Goal: Transaction & Acquisition: Purchase product/service

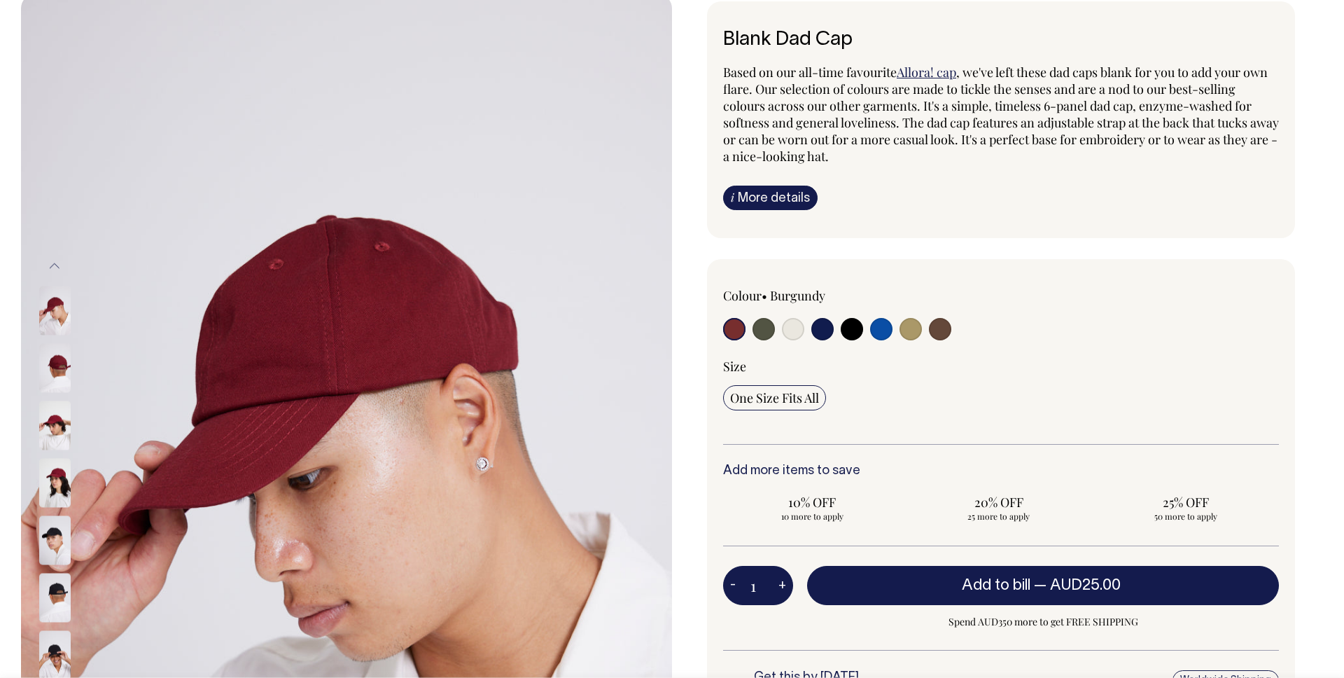
drag, startPoint x: 757, startPoint y: 590, endPoint x: 776, endPoint y: 590, distance: 19.6
click at [776, 590] on div "1 - +" at bounding box center [758, 585] width 70 height 39
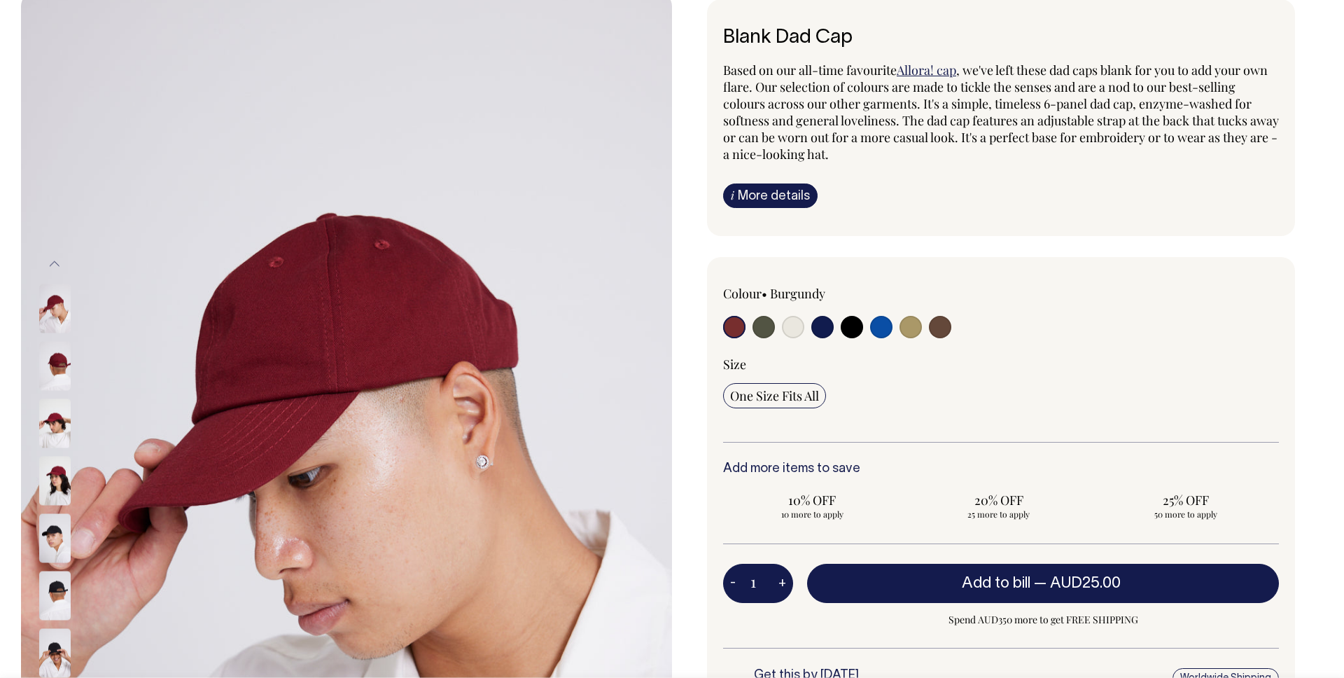
scroll to position [102, 0]
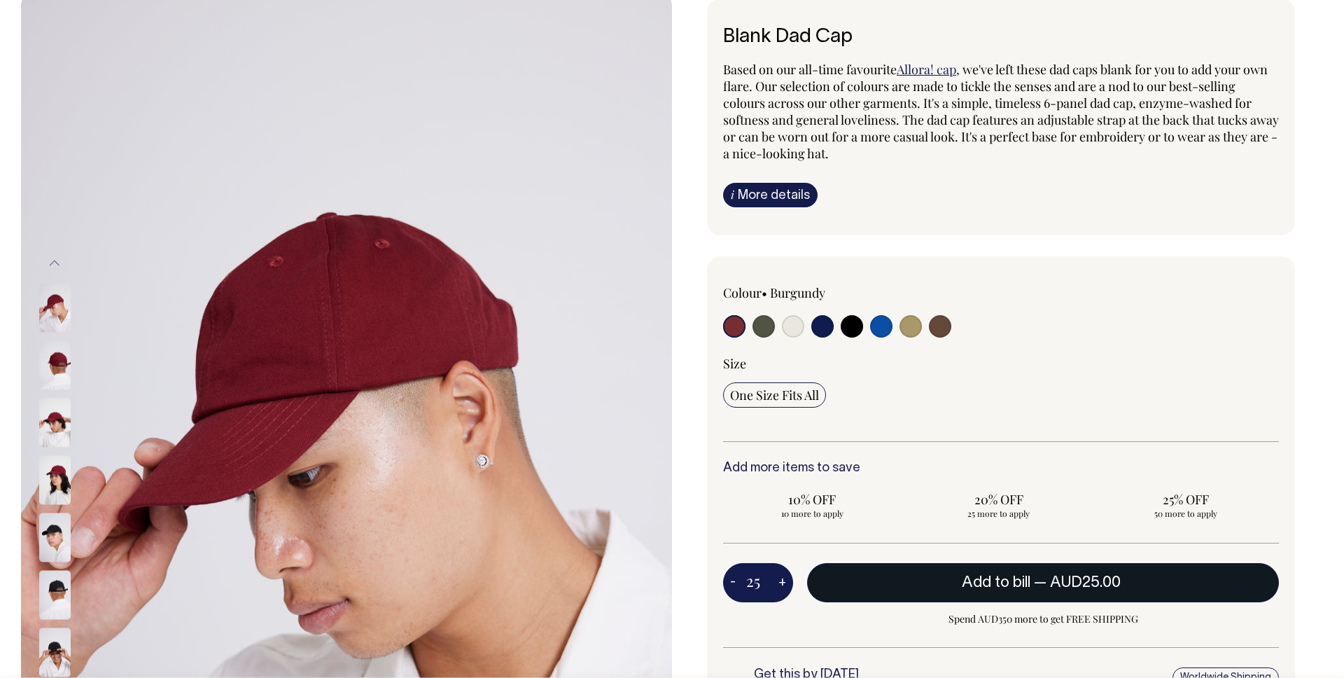
type input "25"
radio input "true"
type input "25"
click at [972, 564] on button "Add to bill — AUD25.00" at bounding box center [1043, 582] width 472 height 39
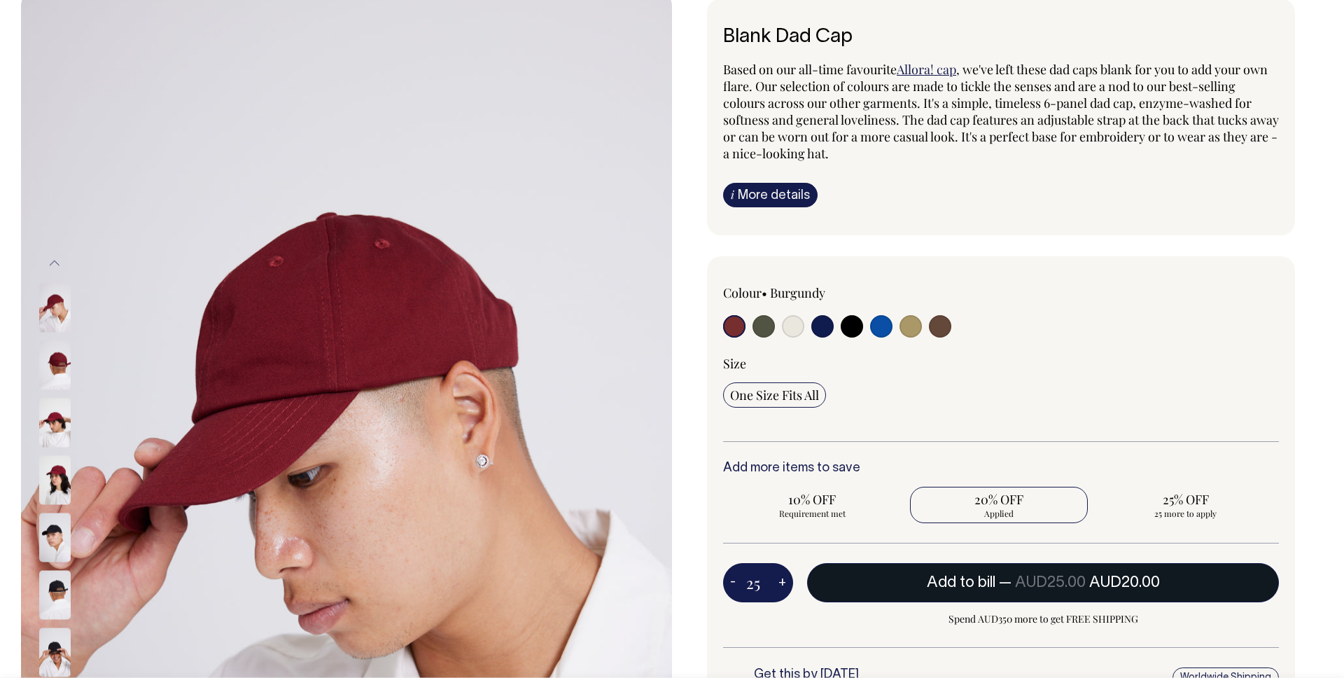
type input "1"
radio input "false"
type input "1"
click at [989, 585] on span "Add to bill" at bounding box center [996, 583] width 69 height 14
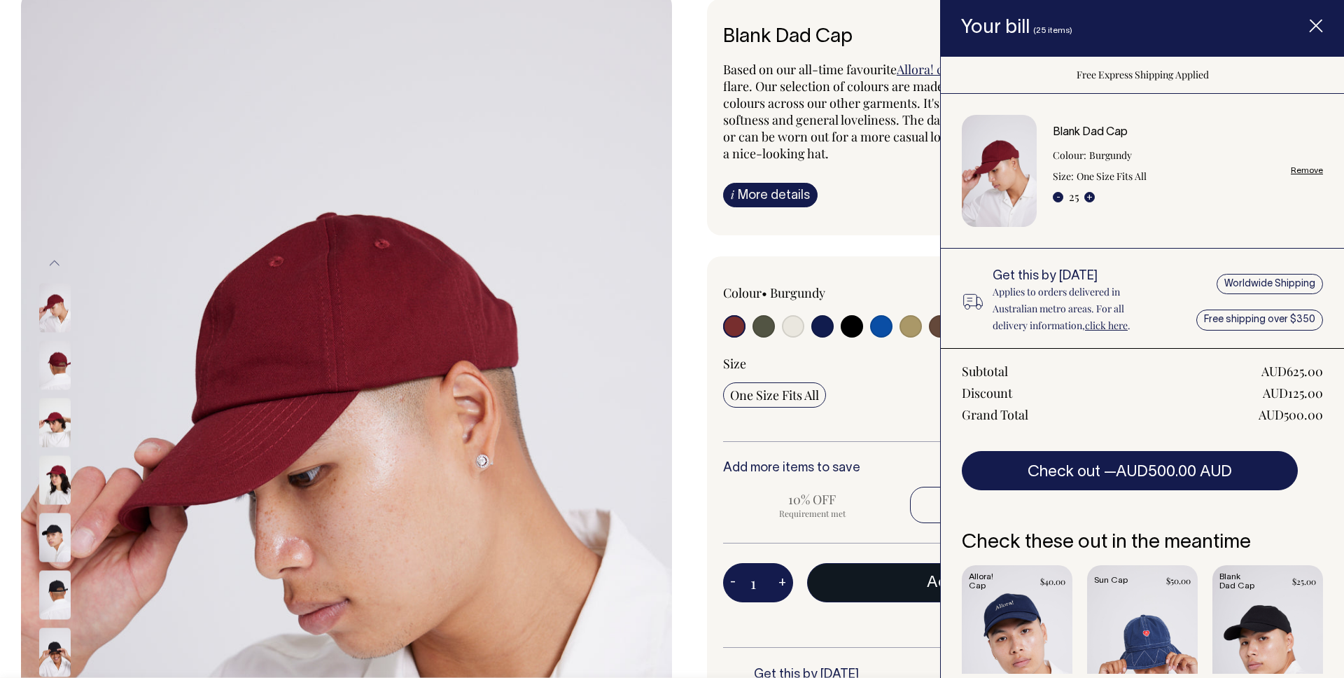
radio input "true"
click at [1055, 194] on button "-" at bounding box center [1058, 197] width 11 height 11
type input "25"
radio input "true"
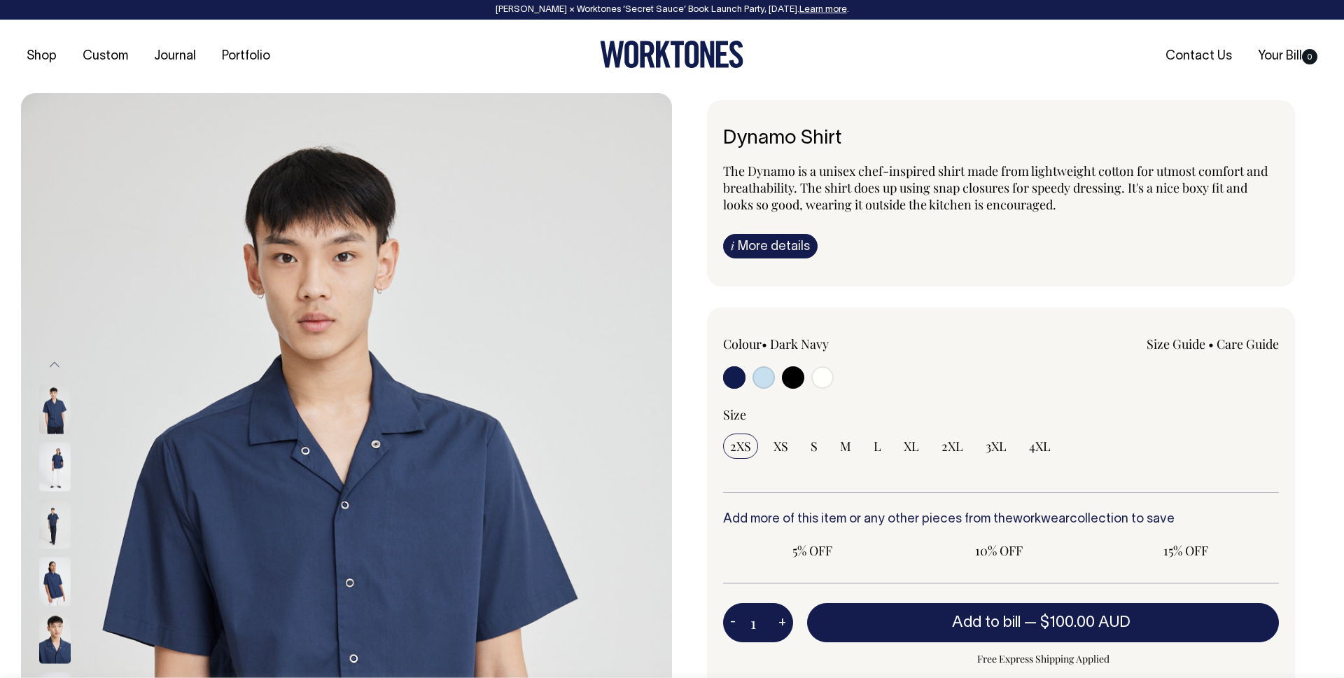
click at [751, 399] on div "Colour • Dark Navy Size Guide" at bounding box center [1001, 414] width 556 height 158
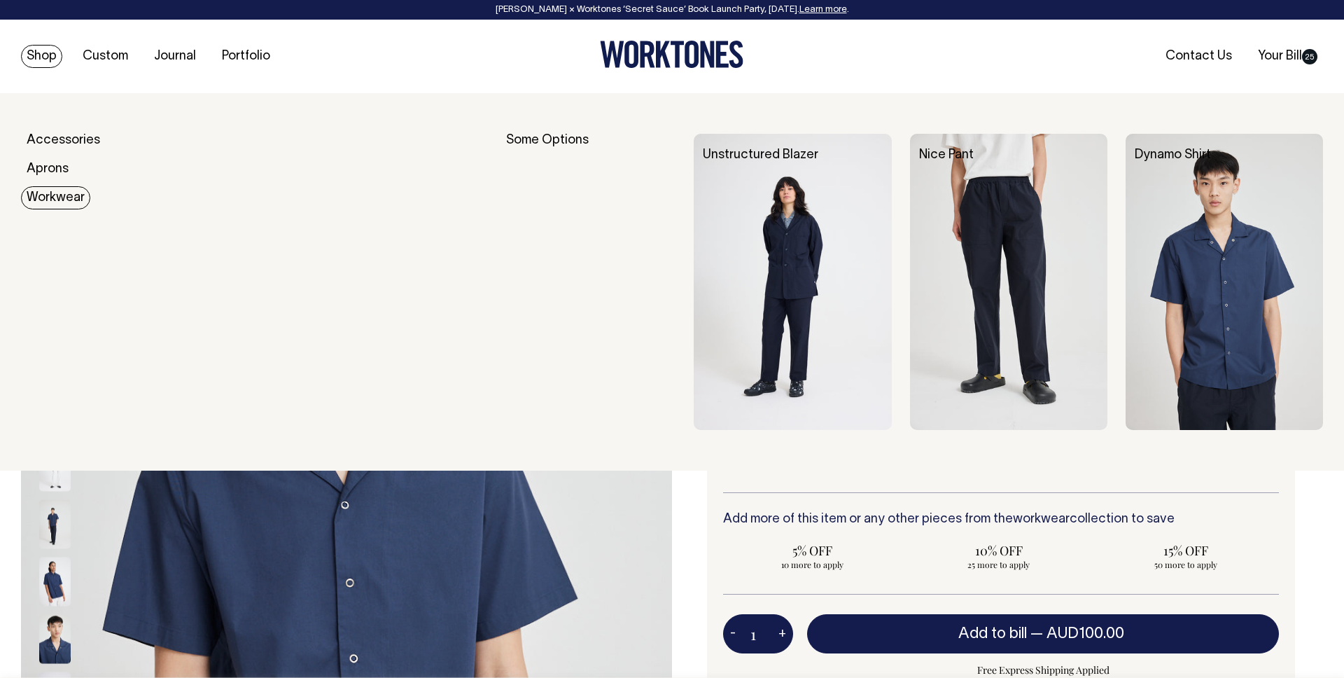
click at [51, 197] on link "Workwear" at bounding box center [55, 197] width 69 height 23
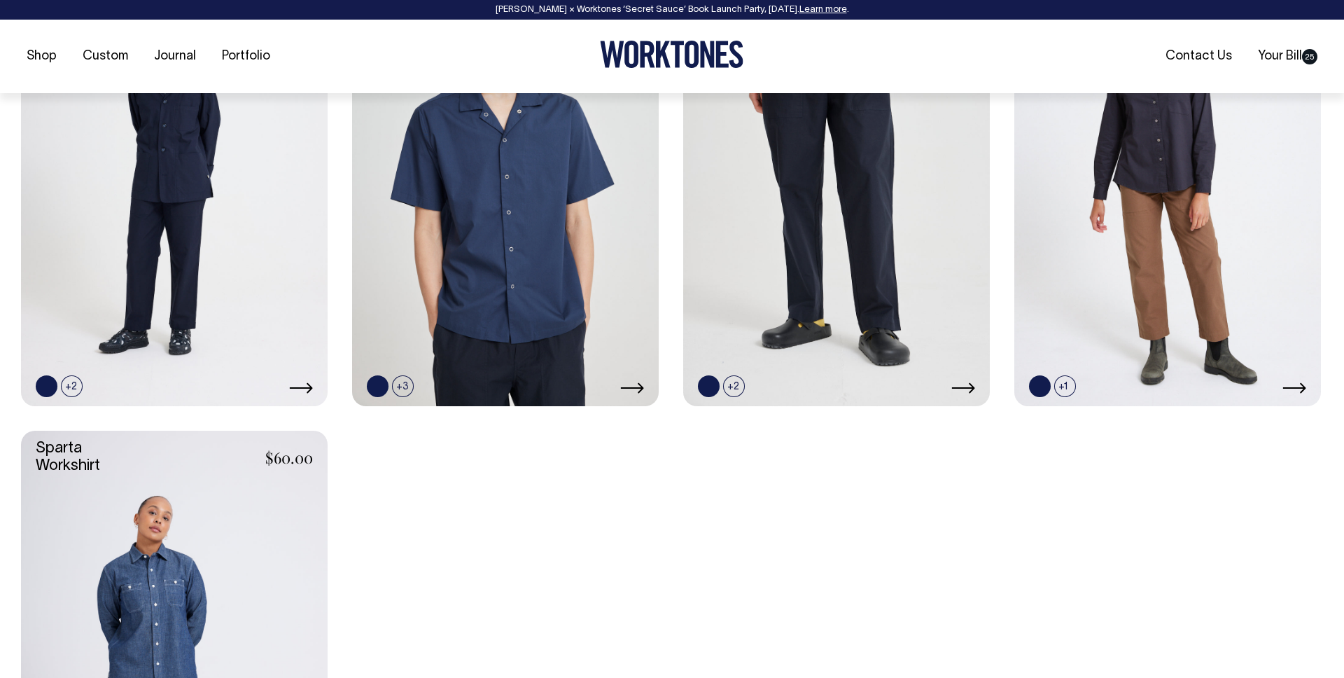
scroll to position [753, 0]
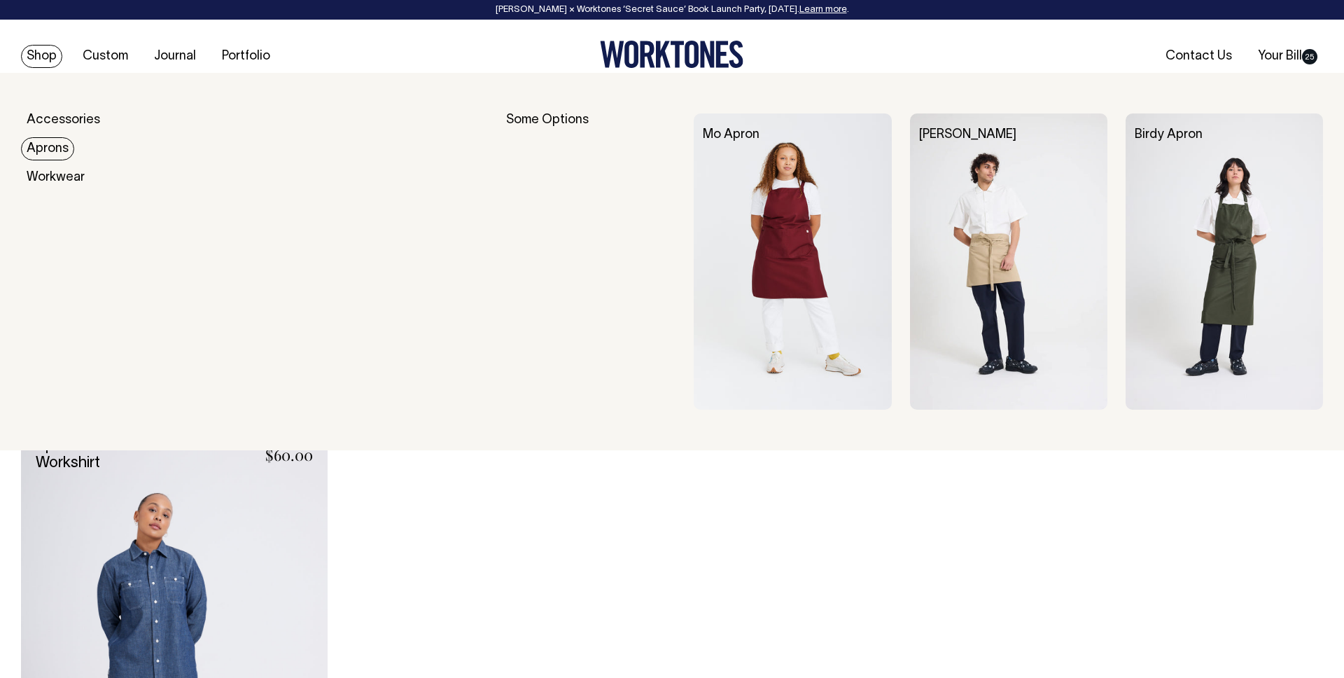
click at [53, 151] on link "Aprons" at bounding box center [47, 148] width 53 height 23
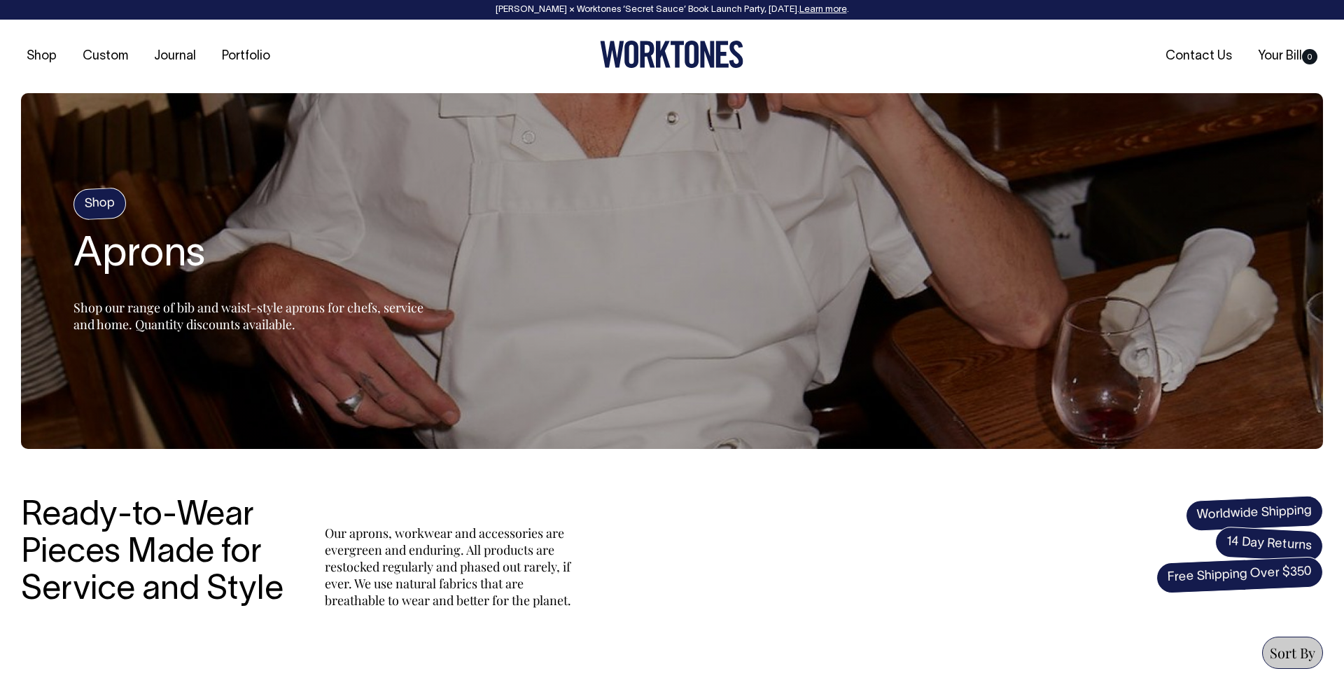
click at [449, 430] on section "Shop Aprons Shop our range of bib and waist-style aprons for chefs, service and…" at bounding box center [672, 271] width 1302 height 356
click at [671, 237] on section "Shop Aprons Shop our range of bib and waist-style aprons for chefs, service and…" at bounding box center [672, 271] width 1302 height 356
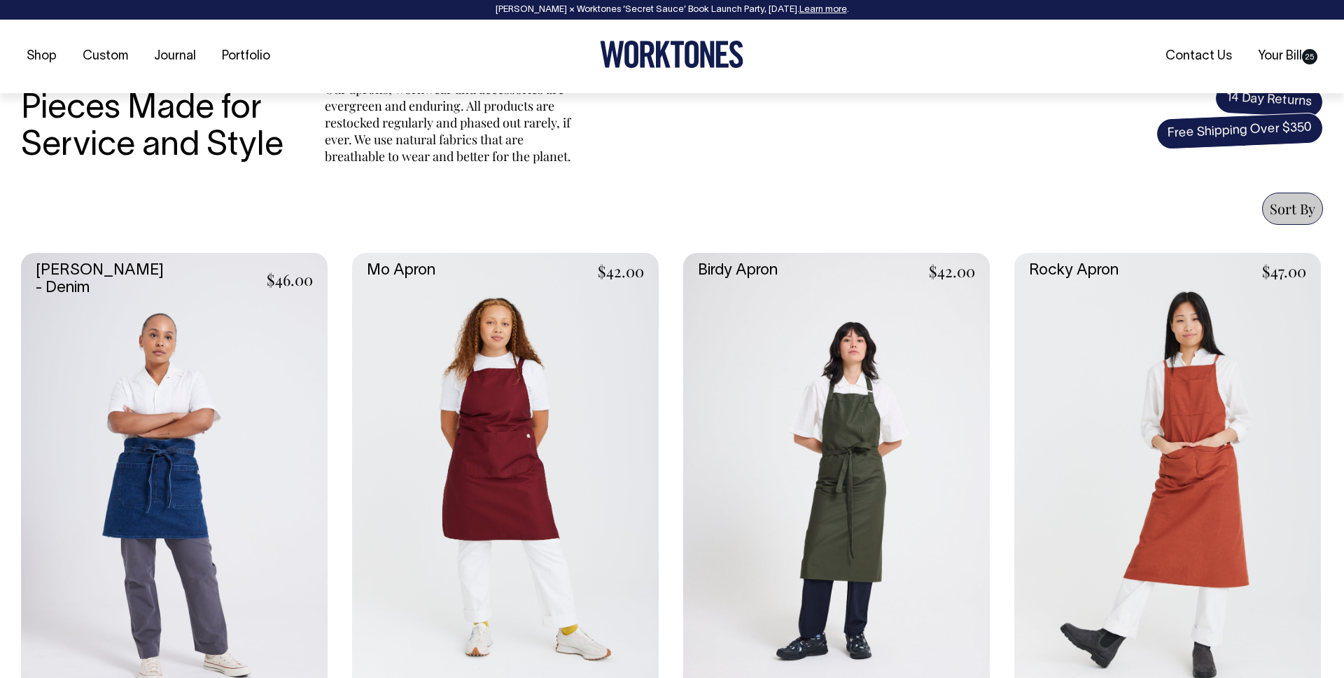
scroll to position [445, 0]
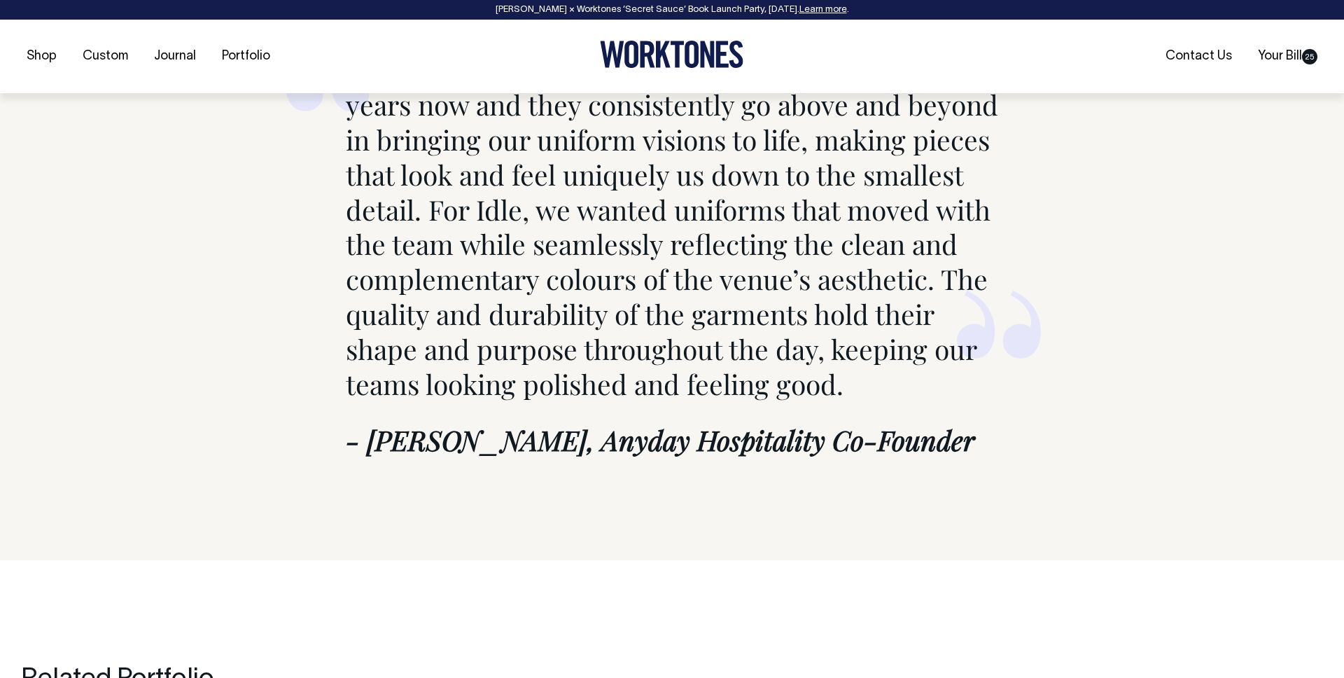
scroll to position [6488, 0]
click at [1292, 52] on link "Your Bill 25" at bounding box center [1288, 56] width 71 height 23
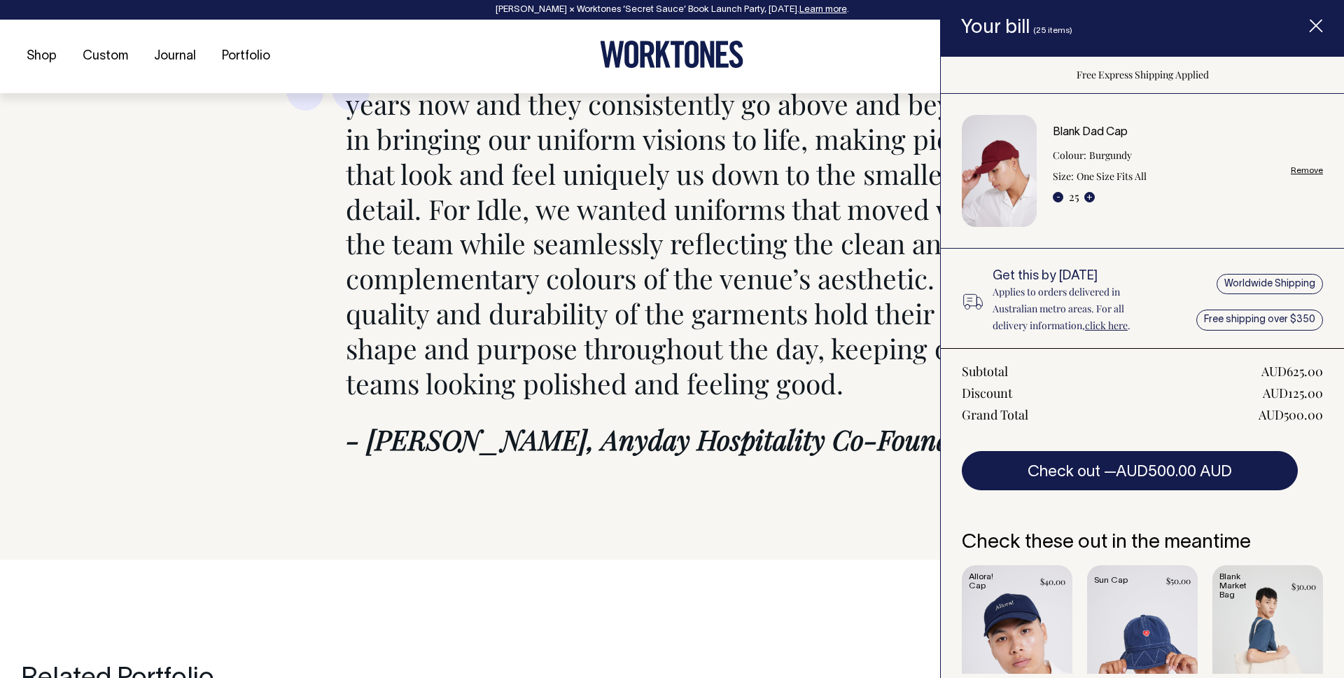
click at [1316, 163] on div "Blank Dad Cap Colour: Burgundy Size: One Size Fits All - 25 + Remove" at bounding box center [1188, 171] width 270 height 89
click at [1311, 176] on div "Blank Dad Cap Colour: Burgundy Size: One Size Fits All - 25 + Remove" at bounding box center [1188, 171] width 270 height 89
click at [1313, 170] on link "Remove" at bounding box center [1307, 170] width 32 height 9
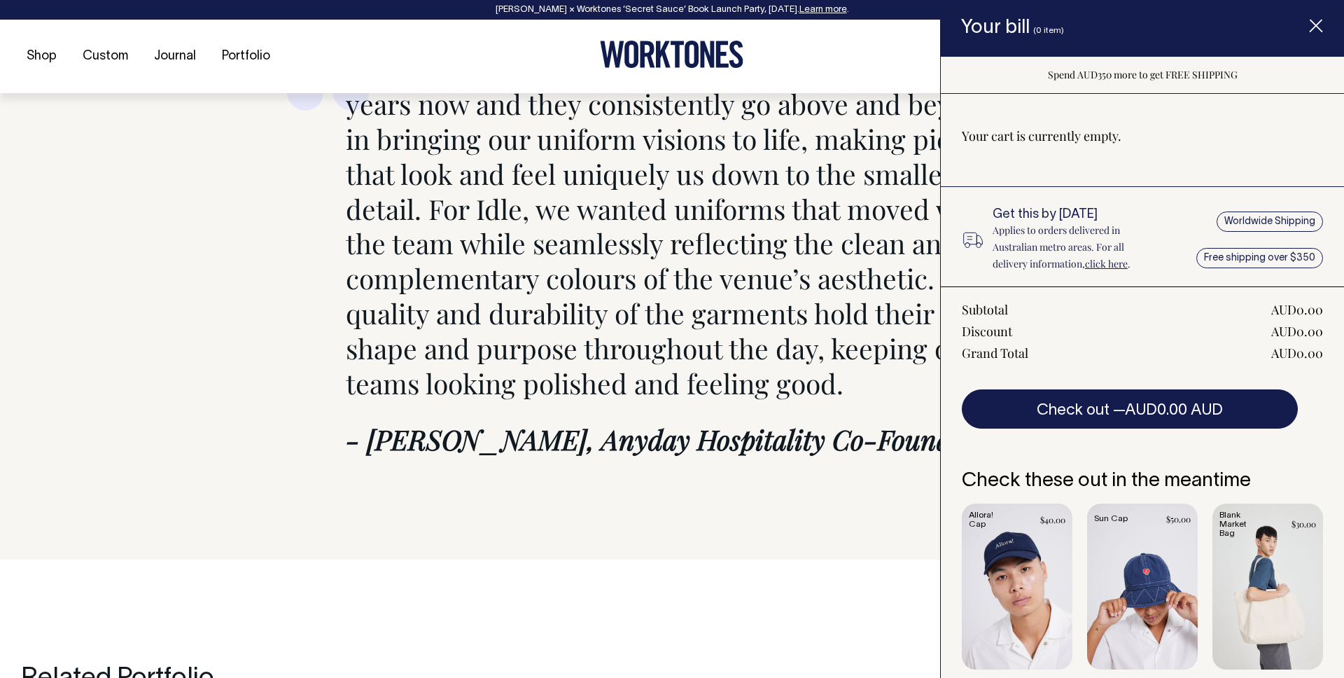
click at [1321, 22] on icon "Item added to your cart" at bounding box center [1316, 27] width 14 height 14
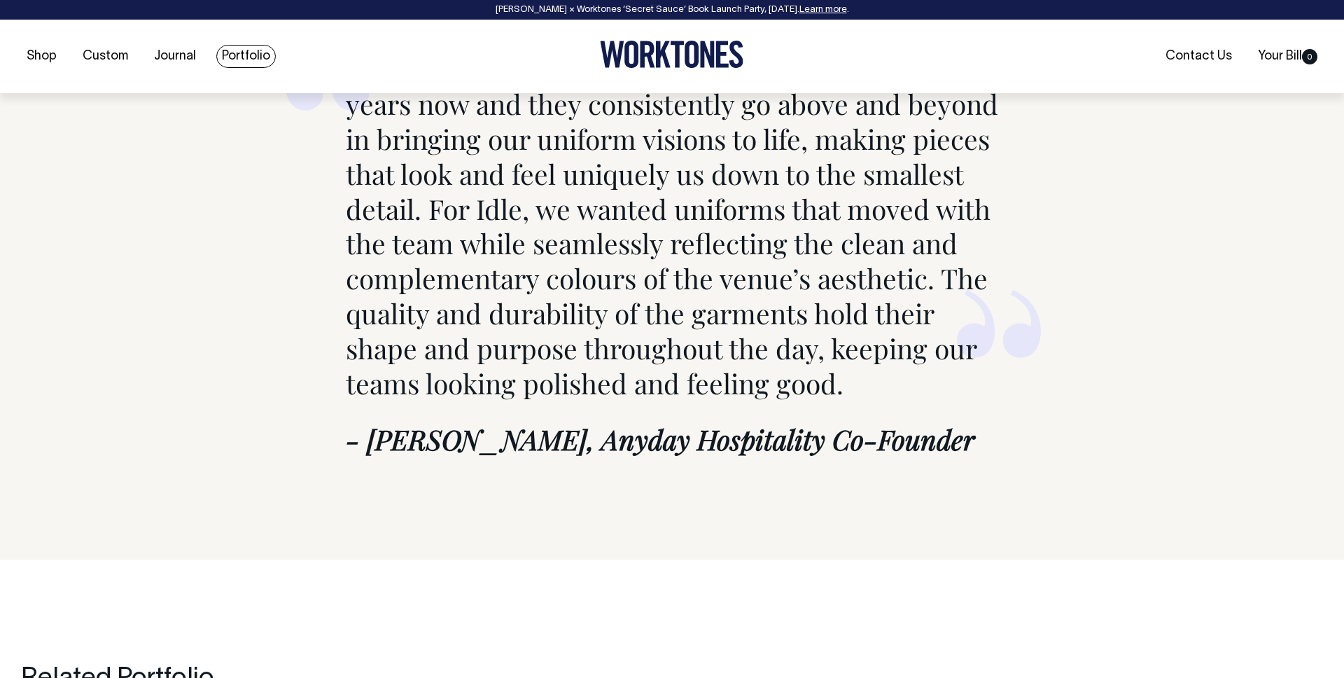
click at [235, 53] on link "Portfolio" at bounding box center [246, 56] width 60 height 23
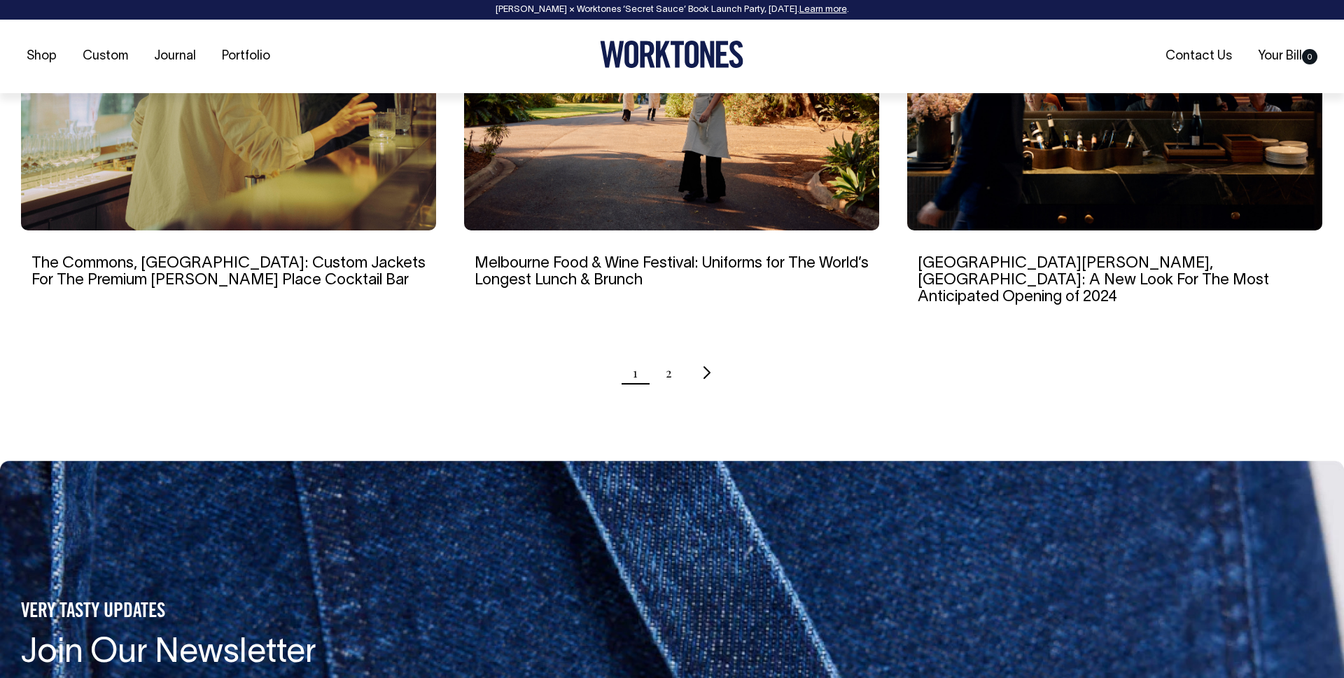
scroll to position [1441, 0]
